Goal: Use online tool/utility: Utilize a website feature to perform a specific function

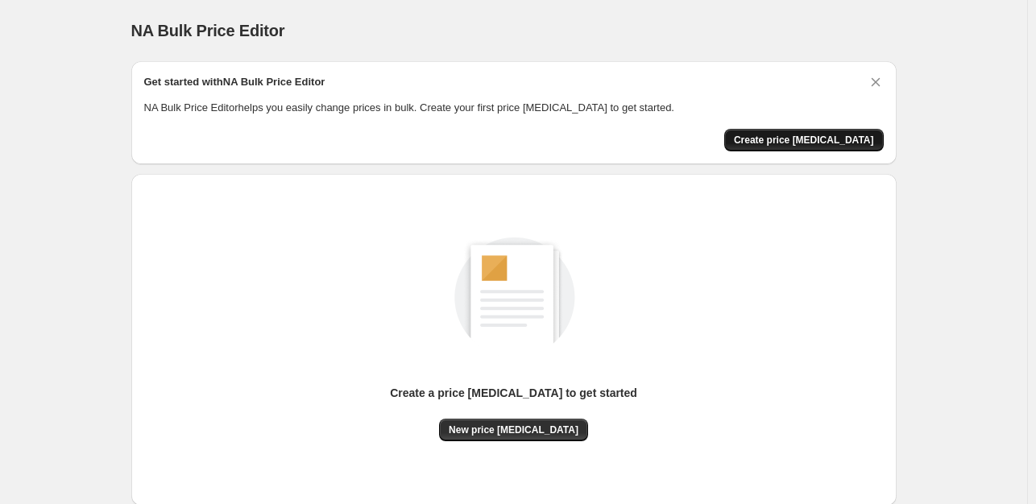
click at [822, 142] on span "Create price [MEDICAL_DATA]" at bounding box center [804, 140] width 140 height 13
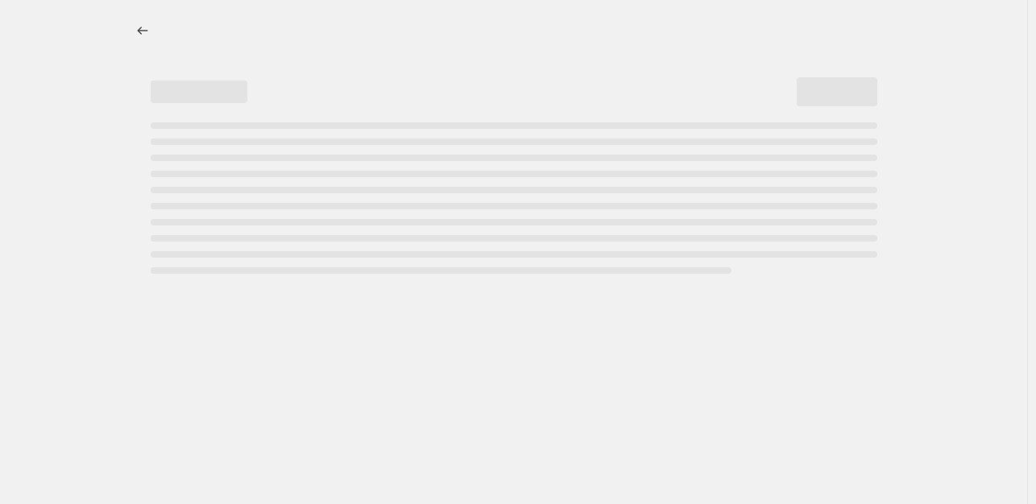
select select "percentage"
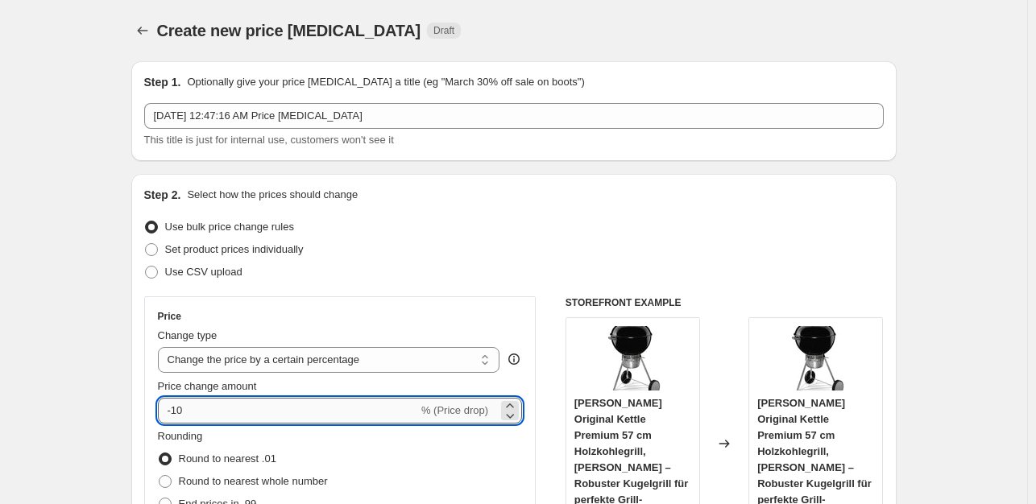
click at [218, 415] on input "-10" at bounding box center [288, 411] width 260 height 26
type input "-1"
type input "-35"
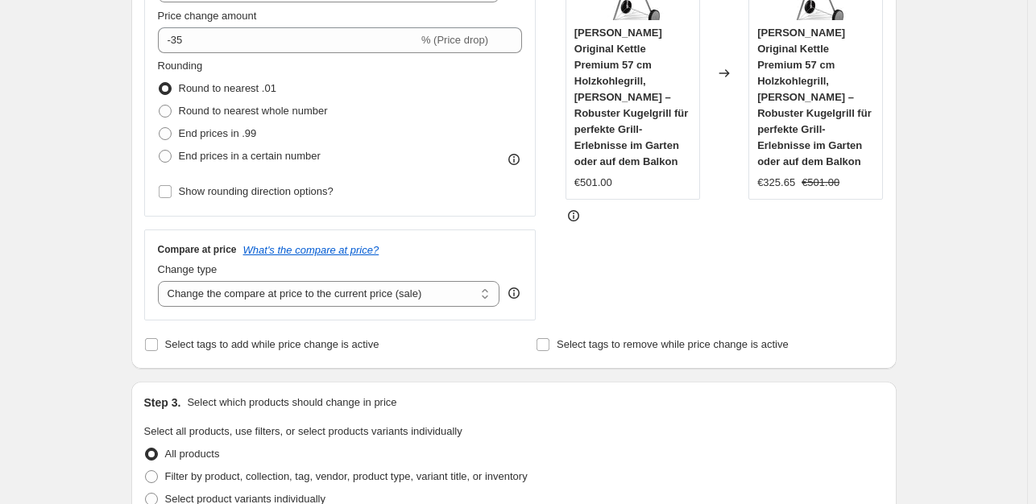
scroll to position [450, 0]
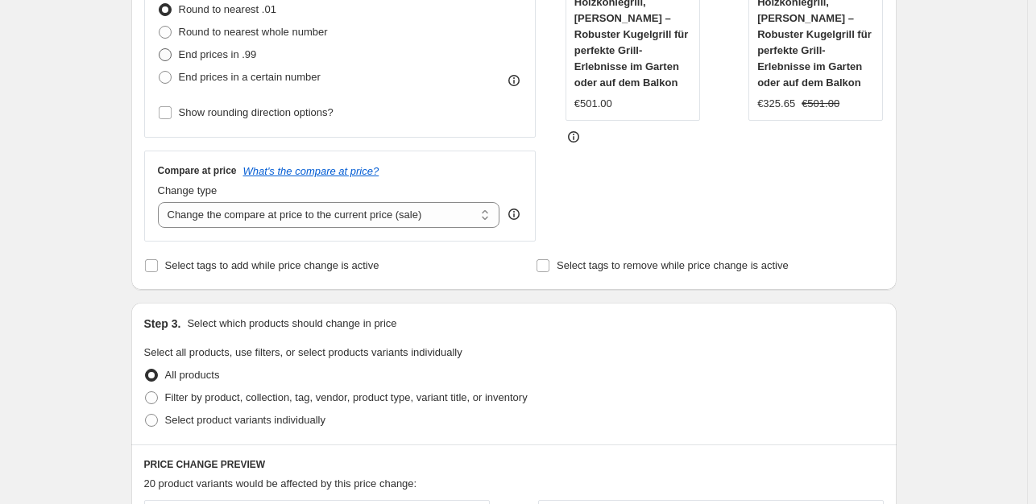
click at [230, 49] on span "End prices in .99" at bounding box center [218, 54] width 78 height 12
click at [160, 49] on input "End prices in .99" at bounding box center [159, 48] width 1 height 1
radio input "true"
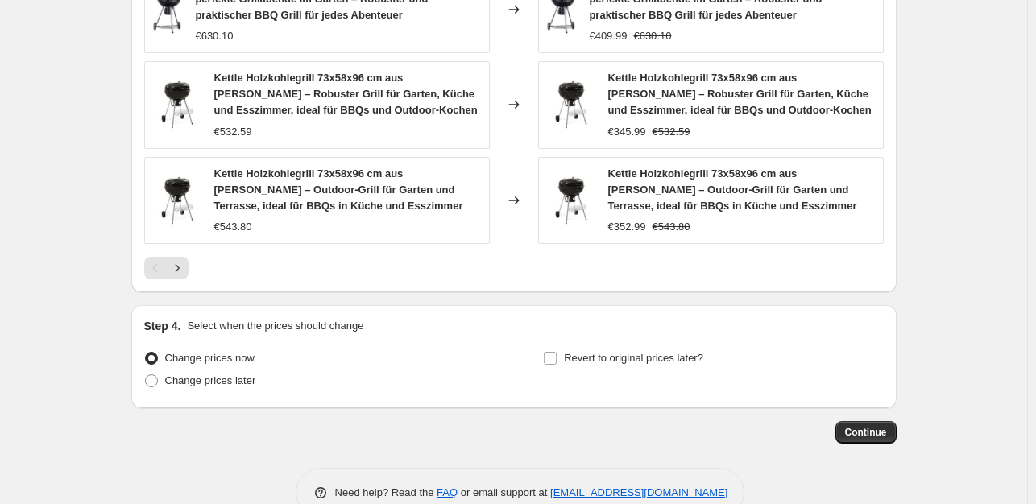
scroll to position [1212, 0]
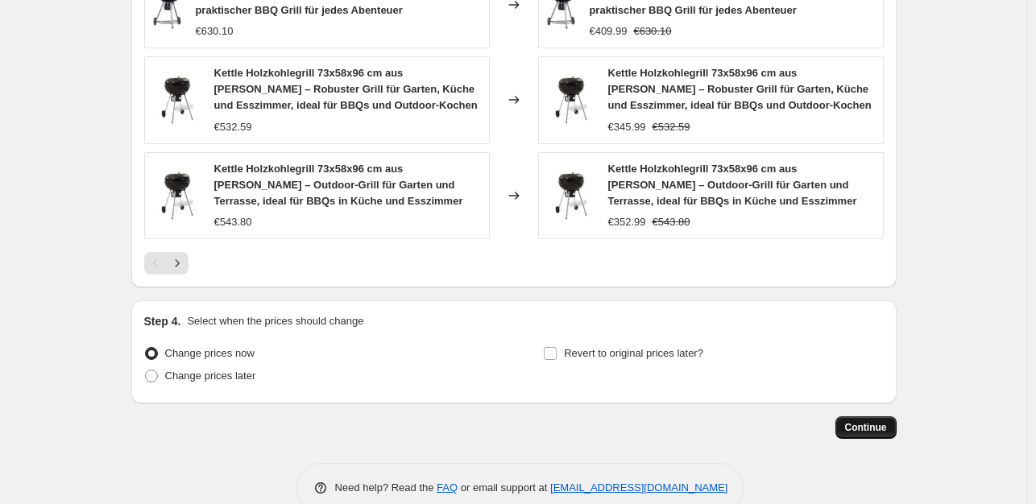
click at [864, 416] on button "Continue" at bounding box center [865, 427] width 61 height 23
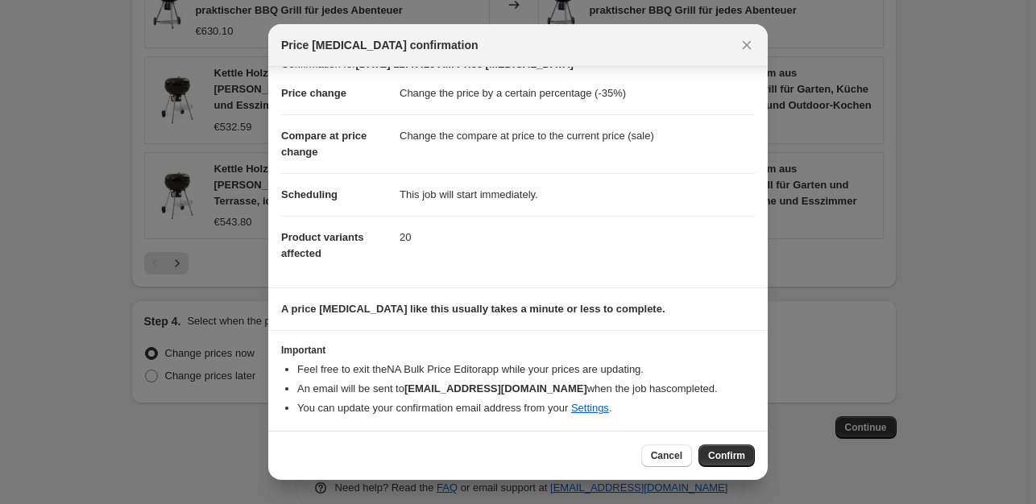
scroll to position [24, 0]
click at [731, 445] on button "Confirm" at bounding box center [726, 456] width 56 height 23
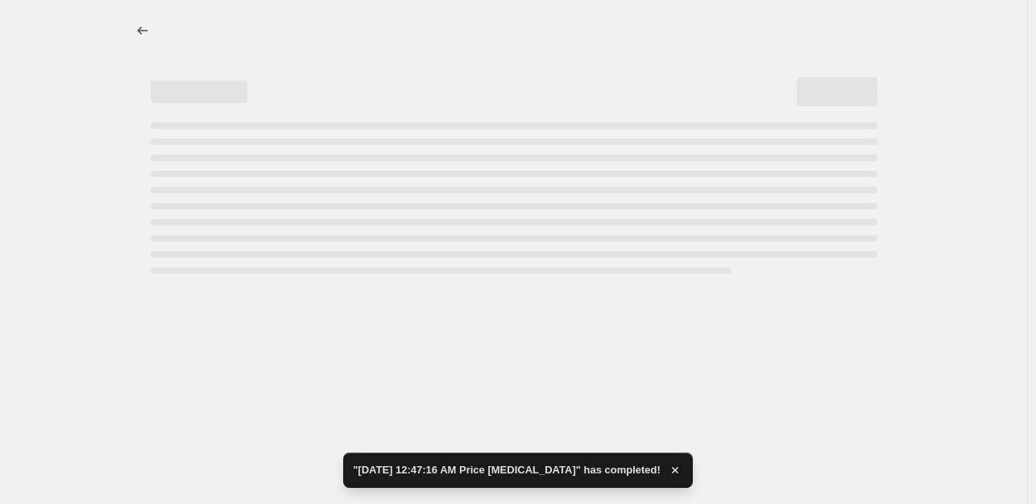
select select "percentage"
